Goal: Information Seeking & Learning: Learn about a topic

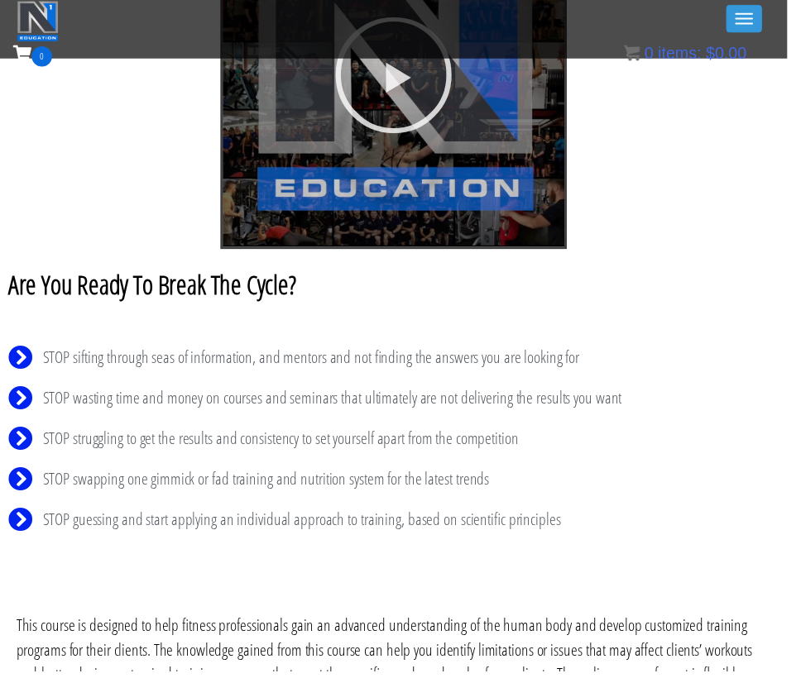
scroll to position [316, 0]
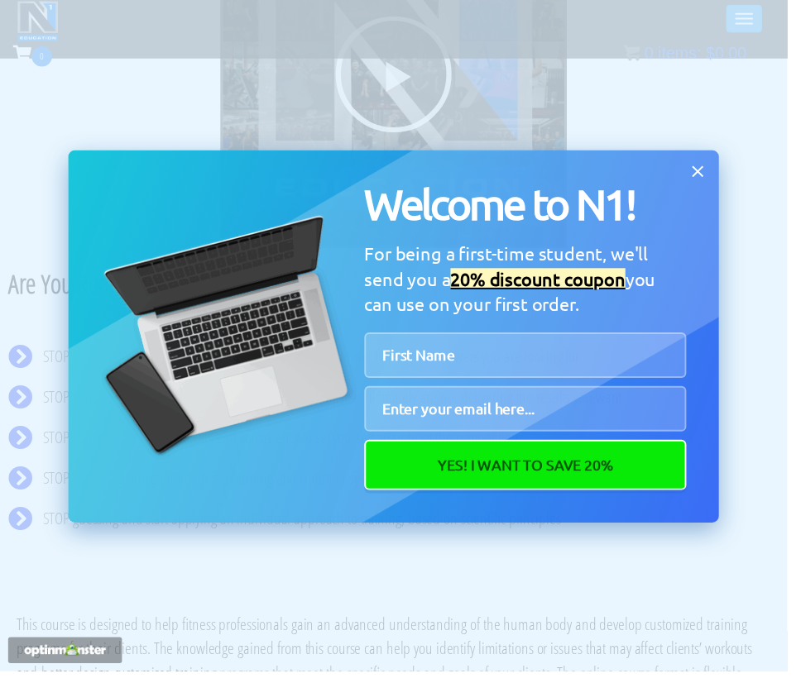
click at [710, 174] on icon at bounding box center [710, 175] width 12 height 12
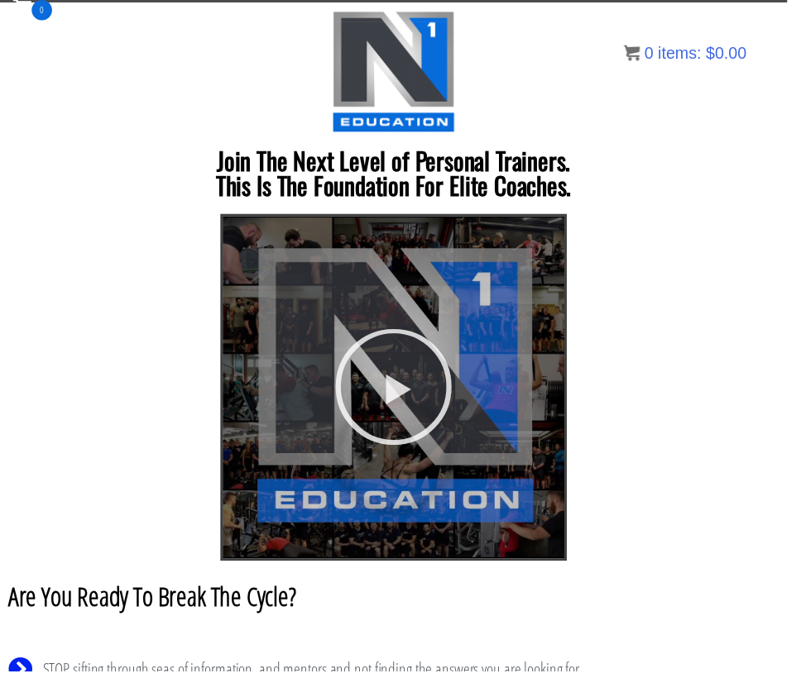
scroll to position [0, 0]
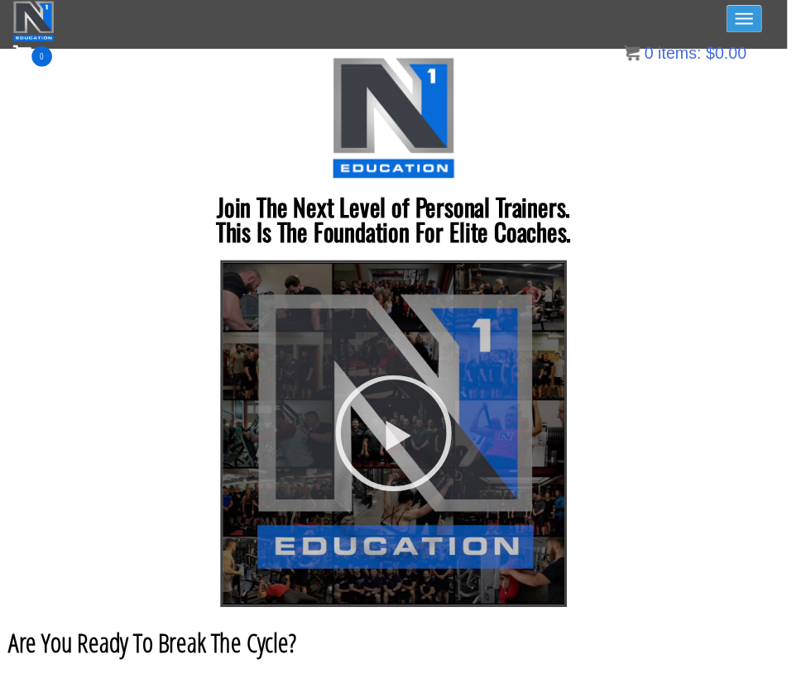
click at [757, 17] on button "Toggle navigation" at bounding box center [757, 19] width 36 height 28
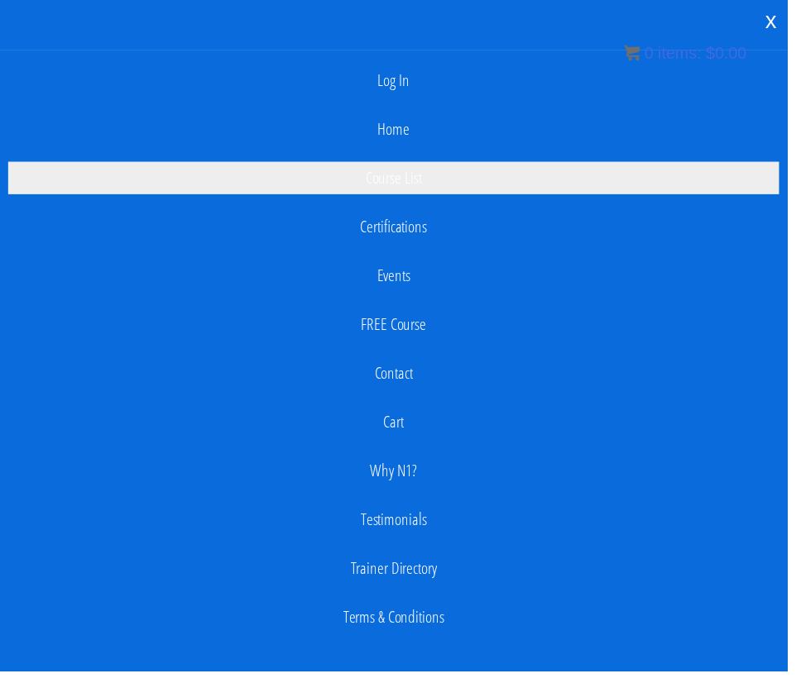
click at [418, 185] on link "Course List" at bounding box center [400, 181] width 784 height 33
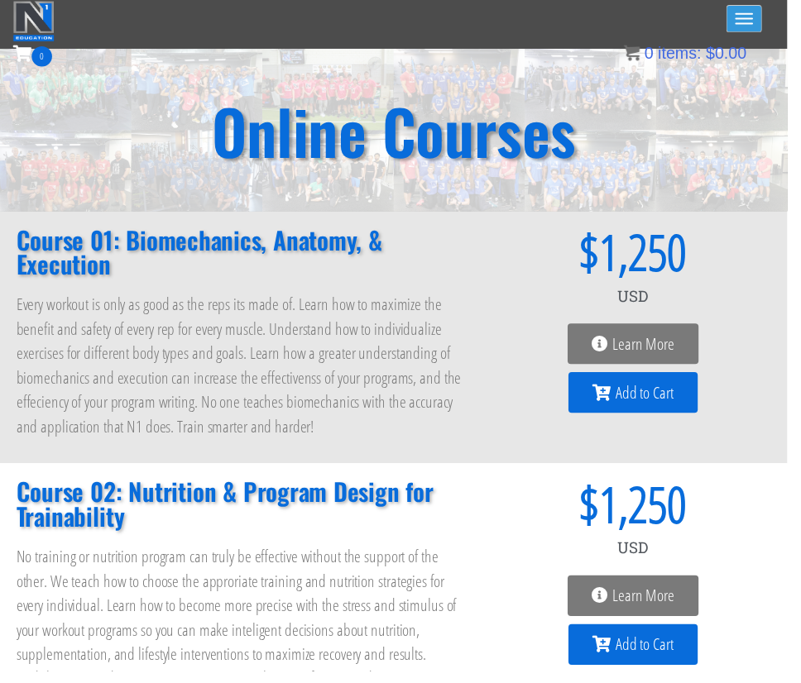
click at [756, 25] on button "Toggle navigation" at bounding box center [757, 19] width 36 height 28
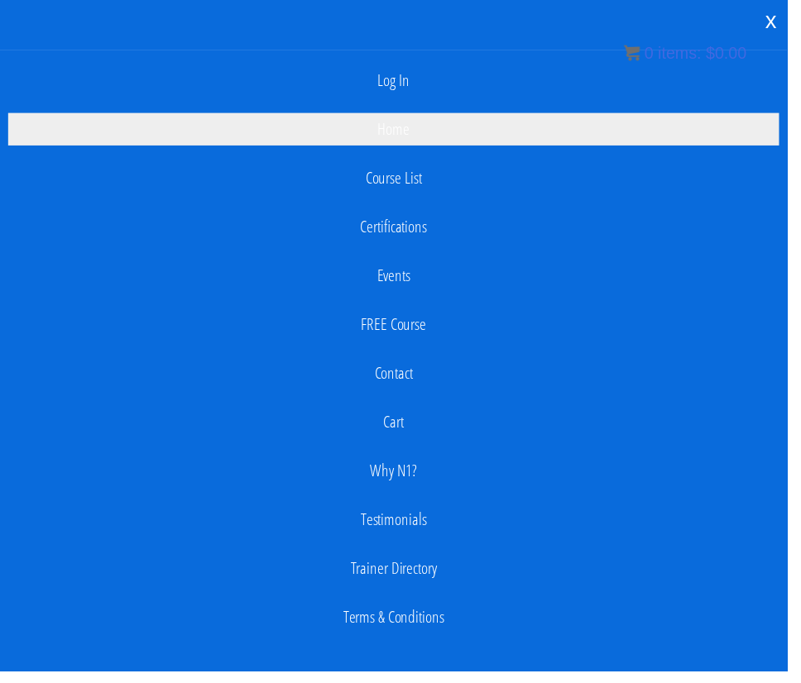
click at [414, 124] on link "Home" at bounding box center [400, 131] width 784 height 33
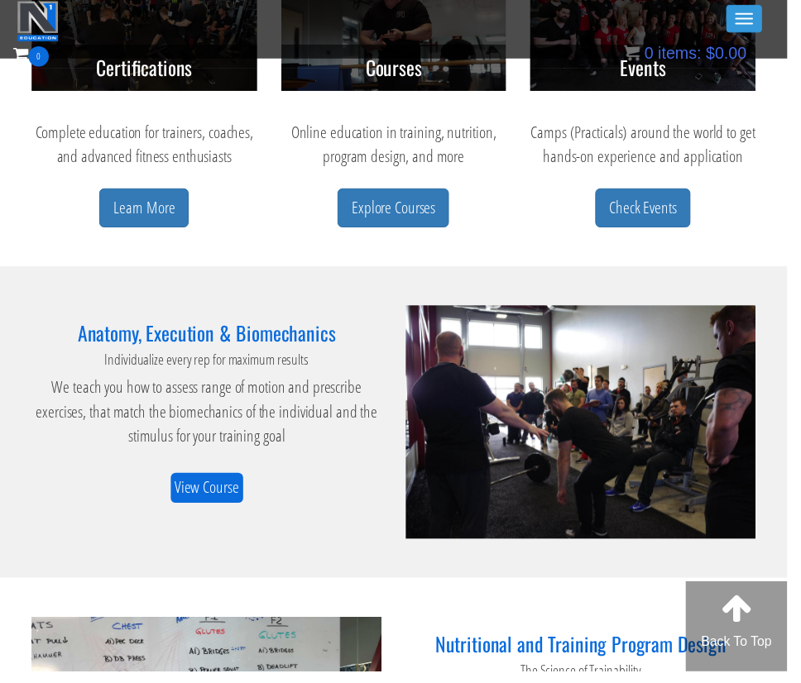
scroll to position [728, 0]
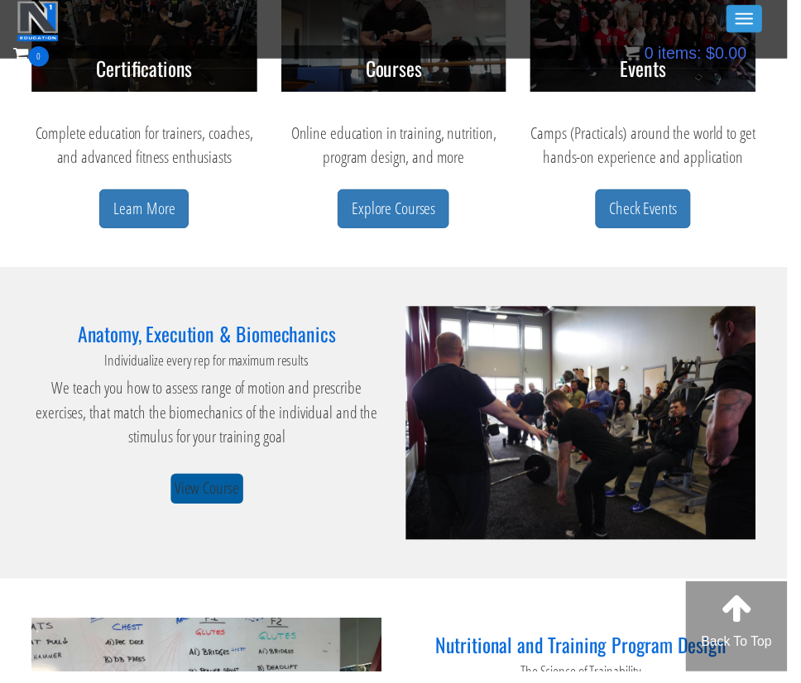
click at [213, 504] on link "View Course" at bounding box center [211, 497] width 74 height 31
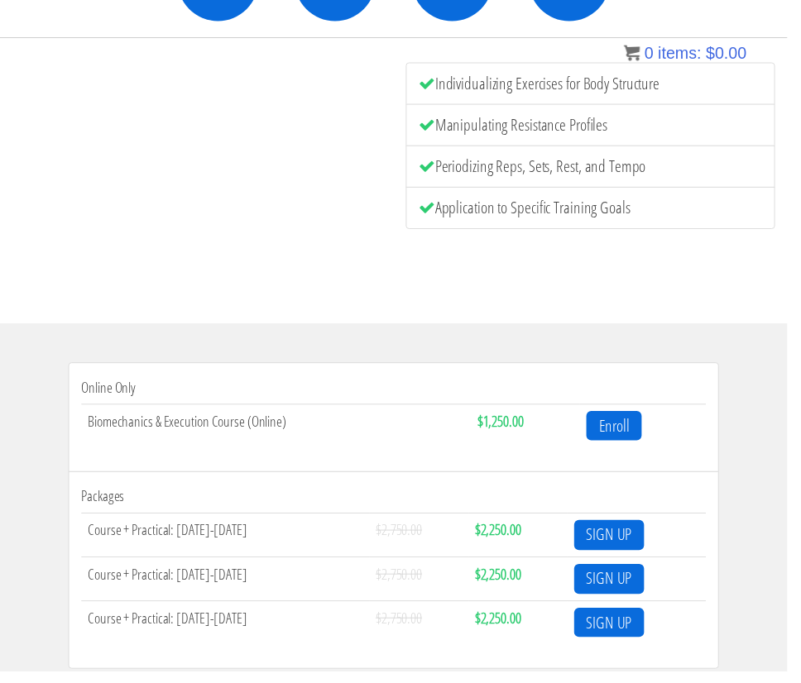
click at [129, 433] on td "Biomechanics & Execution Course (Online)" at bounding box center [281, 433] width 396 height 44
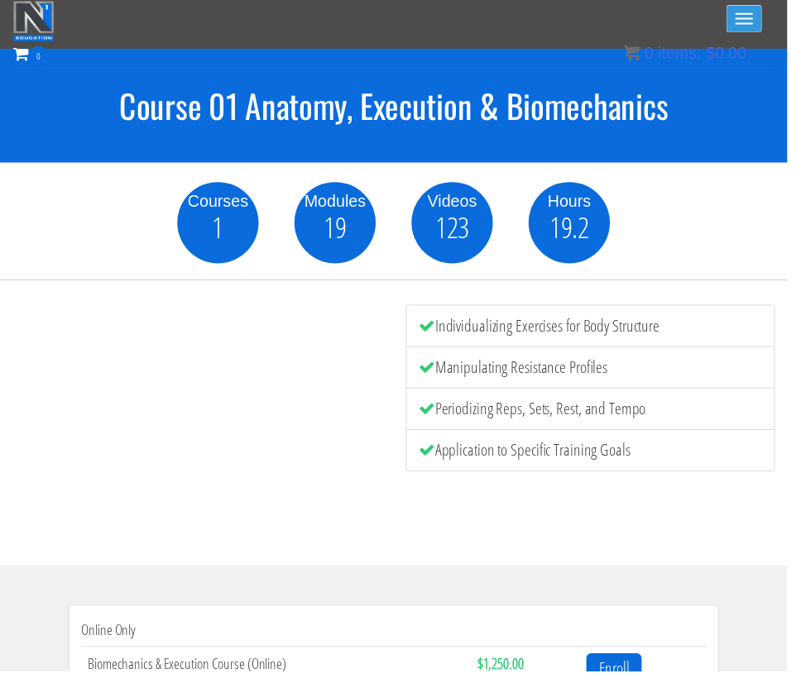
click at [752, 20] on button "Toggle navigation" at bounding box center [757, 19] width 36 height 28
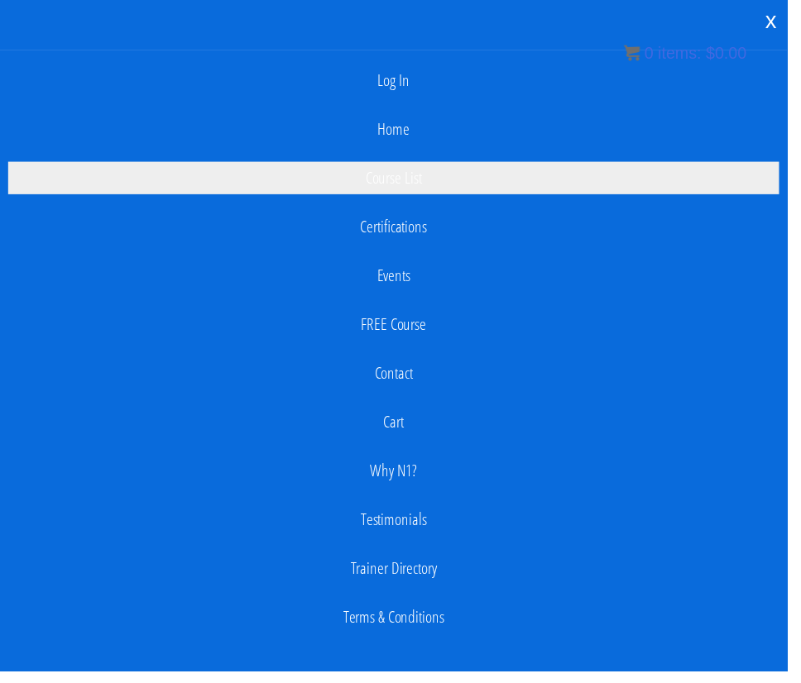
click at [404, 176] on link "Course List" at bounding box center [400, 181] width 784 height 33
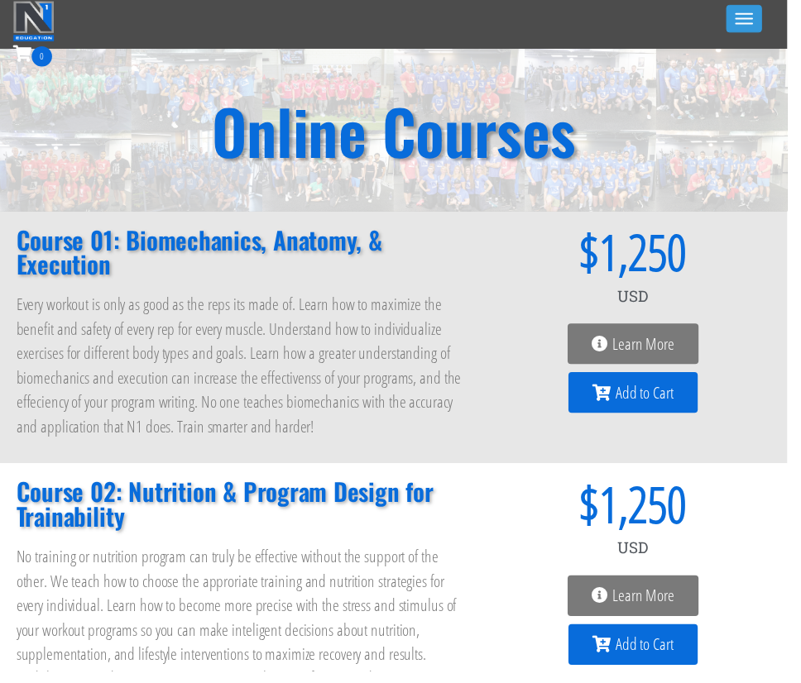
click at [58, 264] on h2 "Course 01: Biomechanics, Anatomy, & Execution" at bounding box center [244, 257] width 454 height 50
click at [612, 343] on icon at bounding box center [610, 350] width 17 height 17
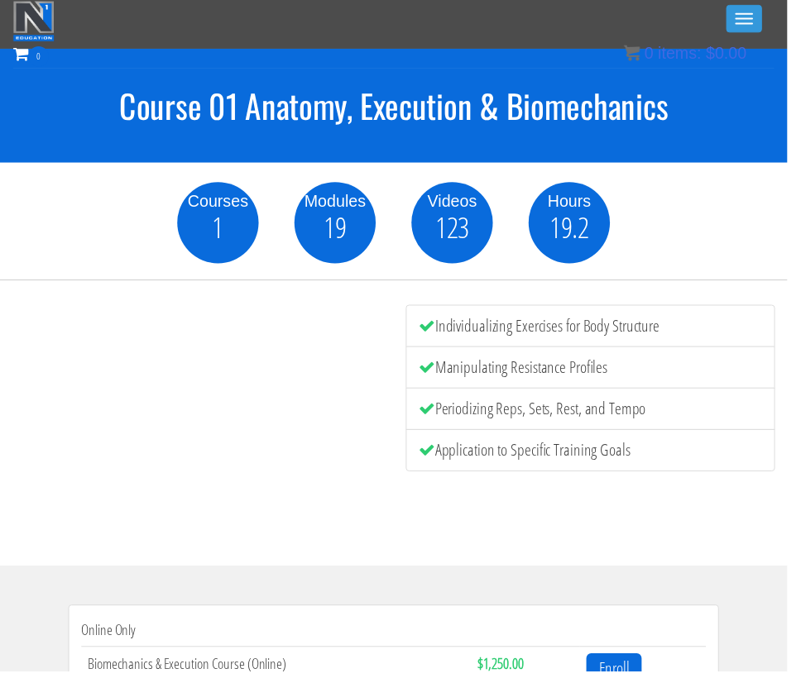
scroll to position [108, 0]
